Goal: Information Seeking & Learning: Learn about a topic

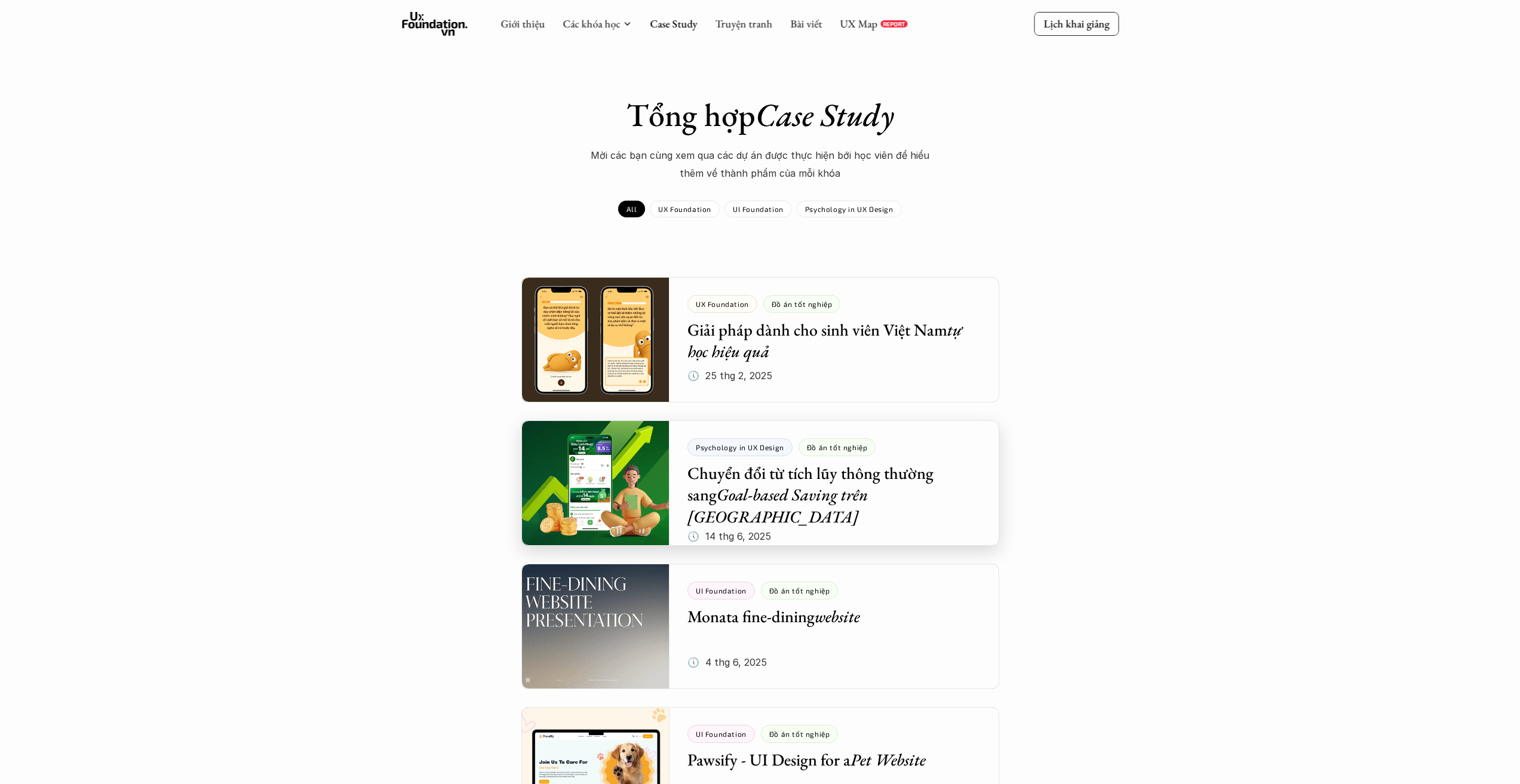
click at [965, 444] on div at bounding box center [760, 483] width 478 height 126
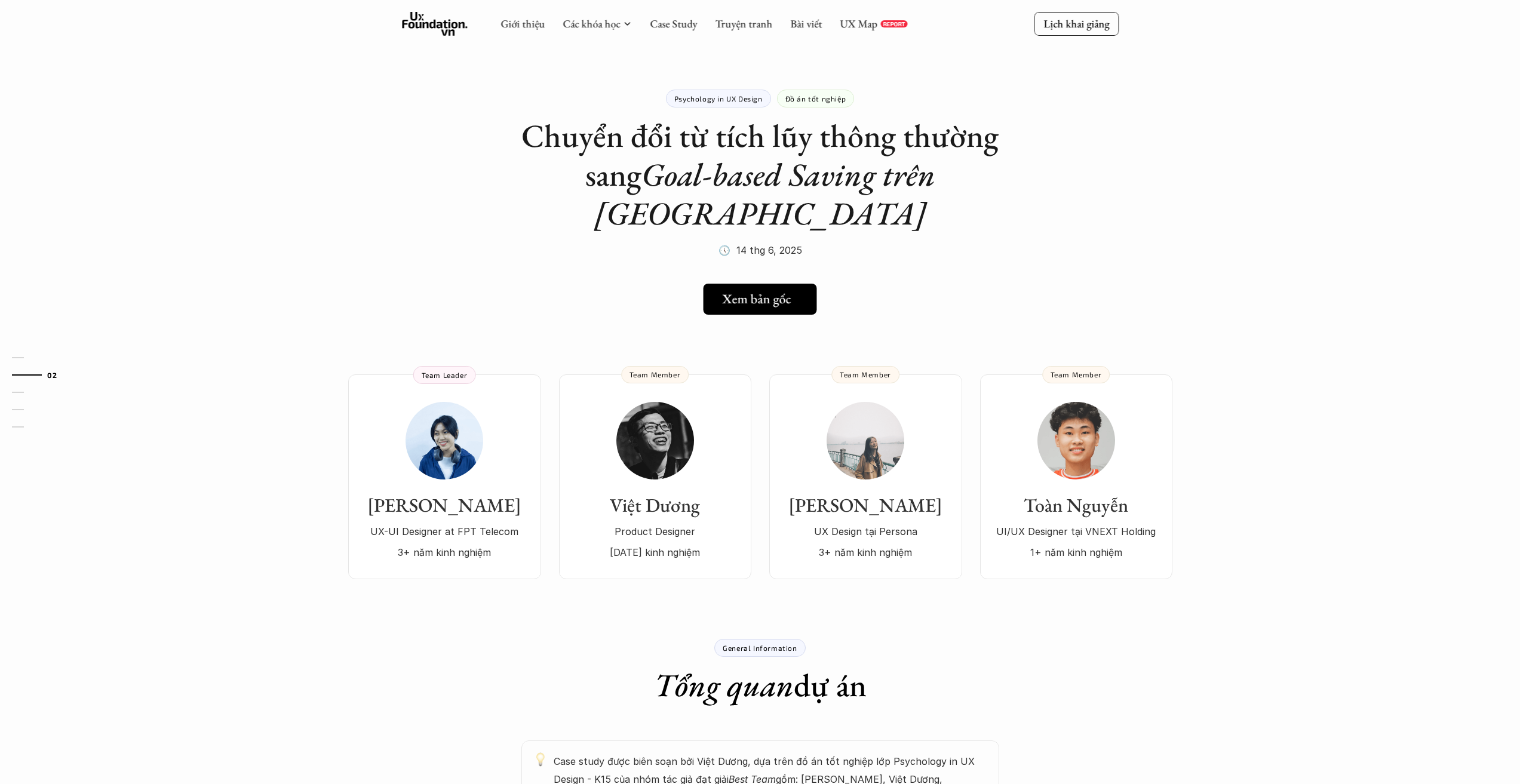
click at [796, 295] on icon at bounding box center [799, 299] width 10 height 10
click at [681, 23] on link "Case Study" at bounding box center [673, 23] width 47 height 13
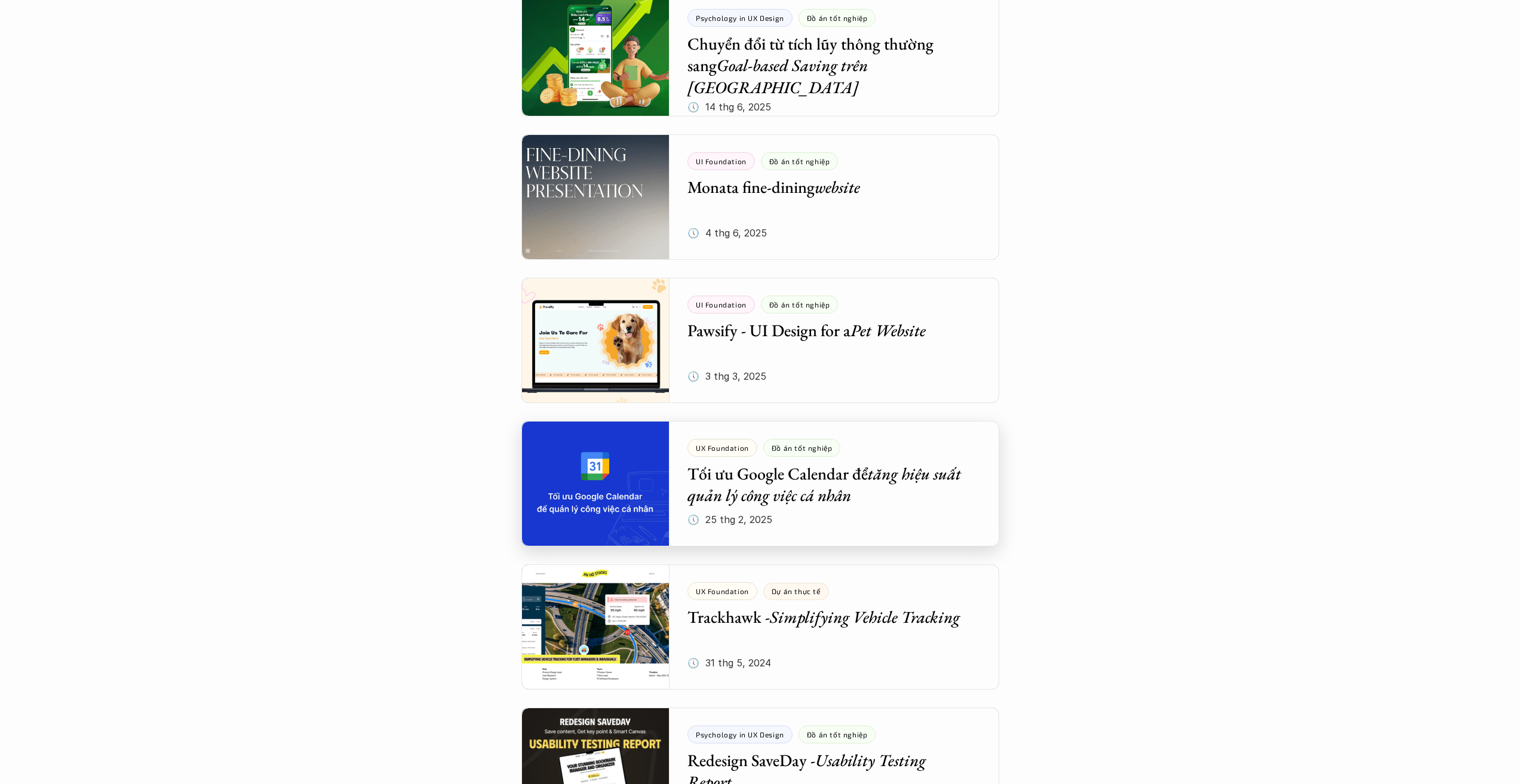
scroll to position [657, 0]
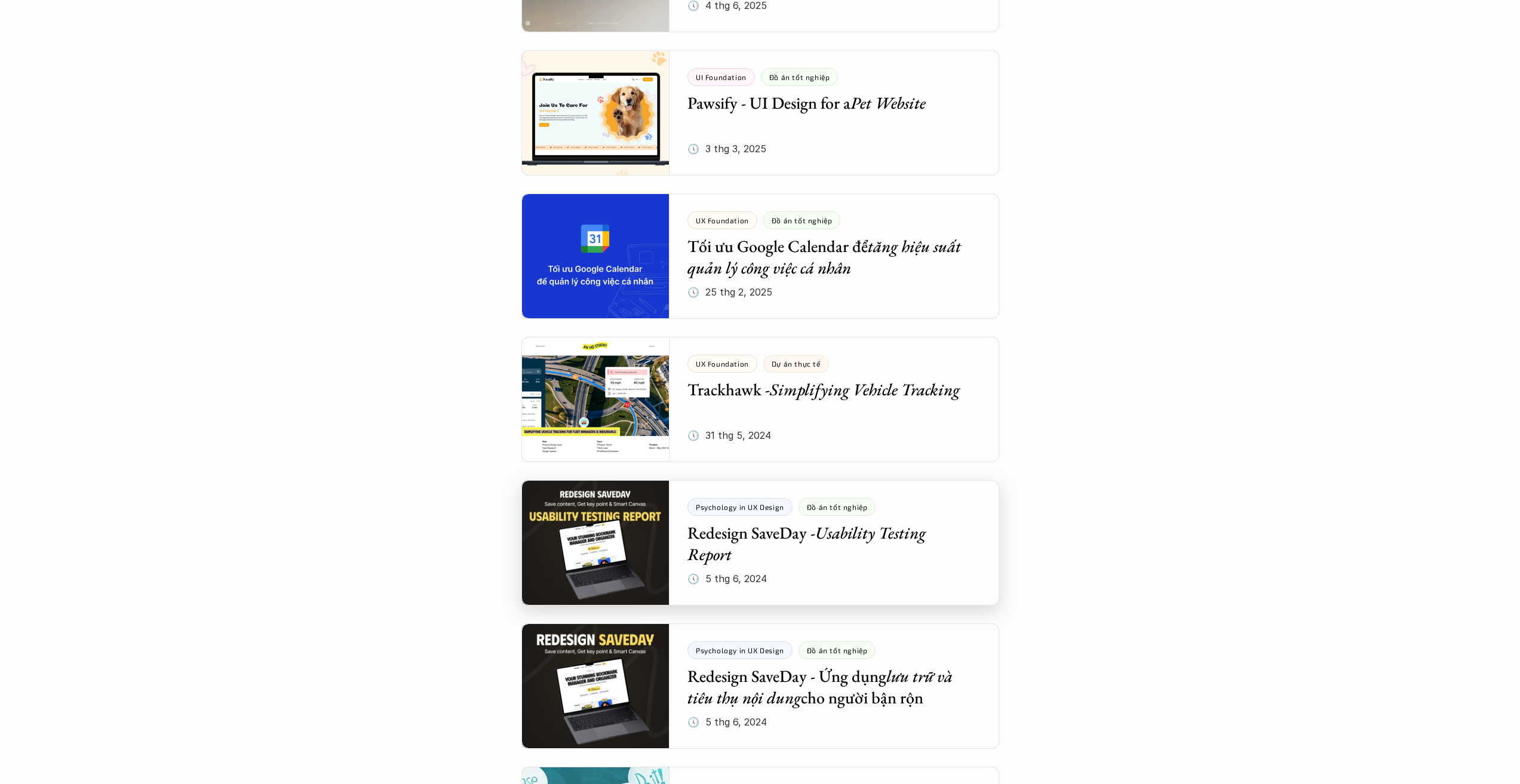
click at [960, 501] on div at bounding box center [760, 542] width 478 height 126
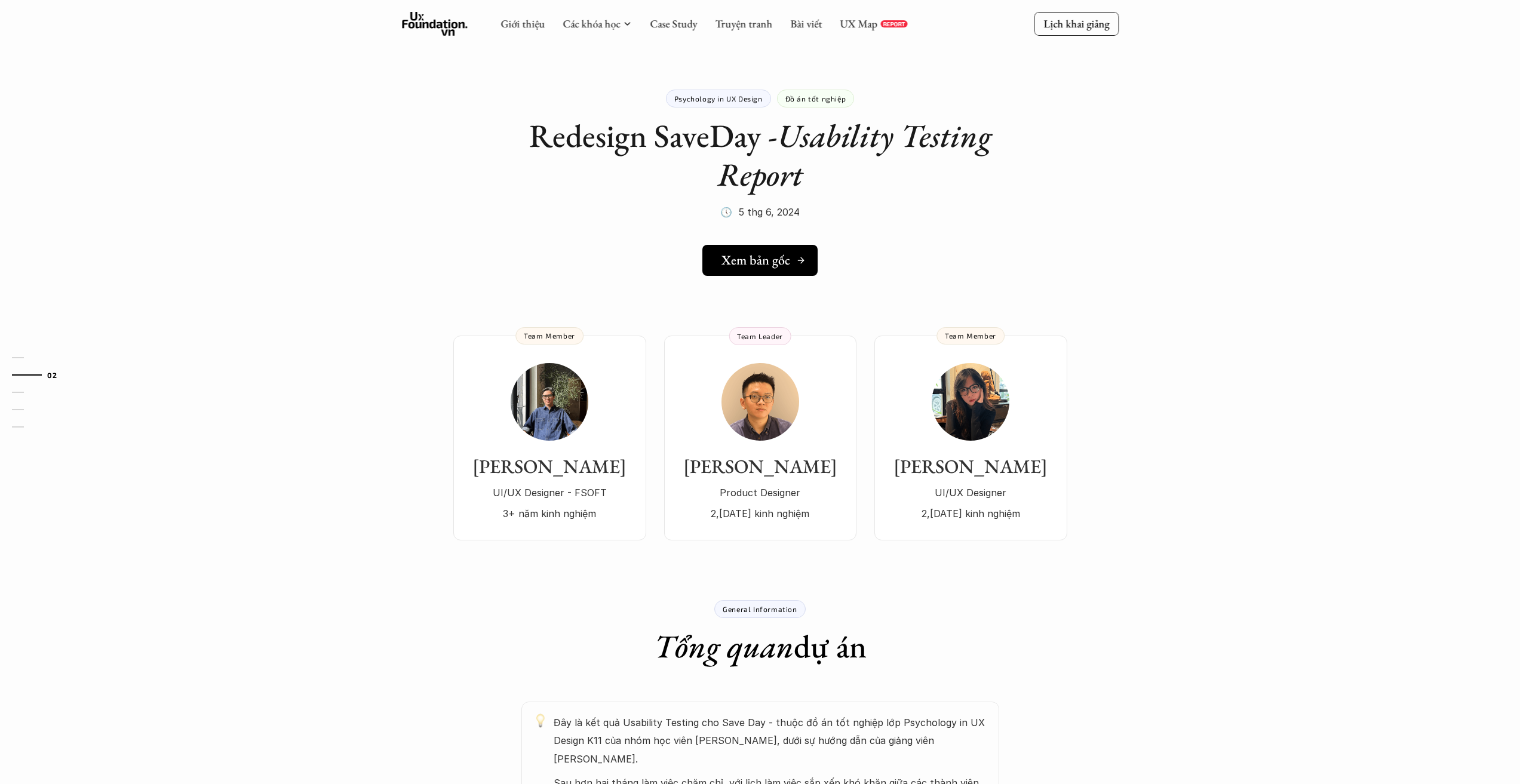
click at [774, 259] on h5 "Xem bản gốc" at bounding box center [756, 260] width 69 height 15
click at [672, 23] on link "Case Study" at bounding box center [673, 23] width 47 height 13
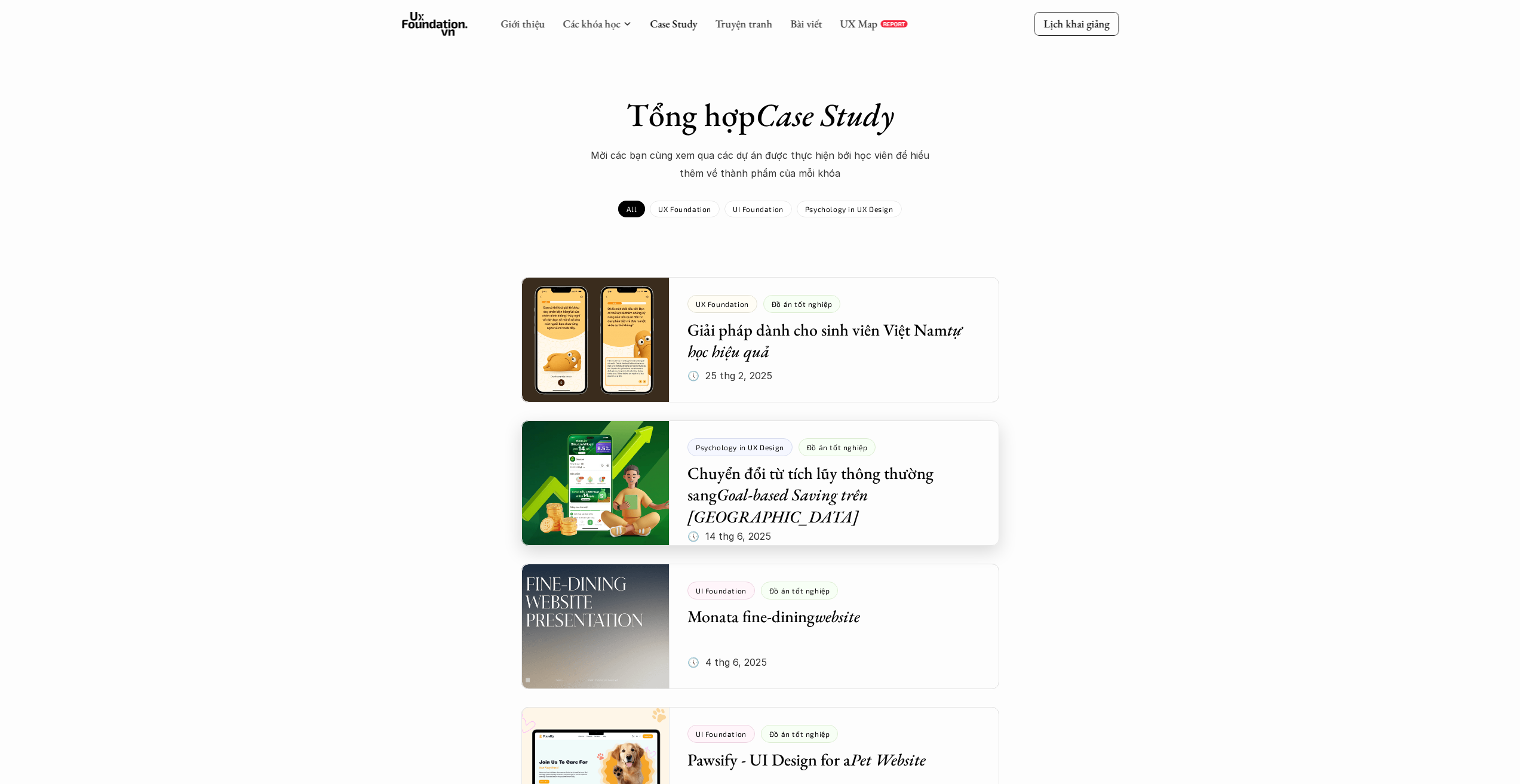
click at [966, 463] on div at bounding box center [760, 483] width 478 height 126
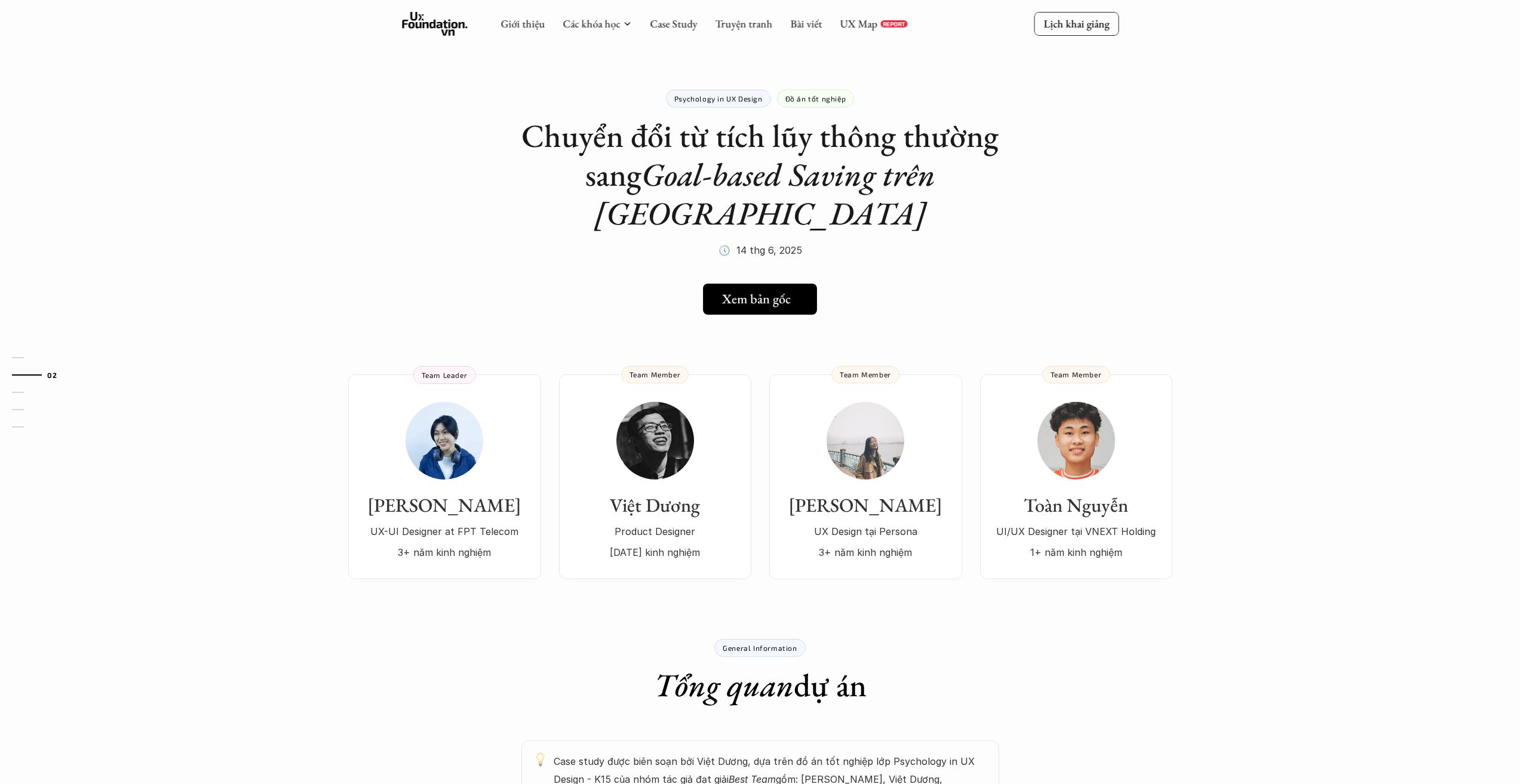
click at [742, 292] on h5 "Xem bản gốc" at bounding box center [757, 299] width 69 height 15
